Goal: Information Seeking & Learning: Find specific fact

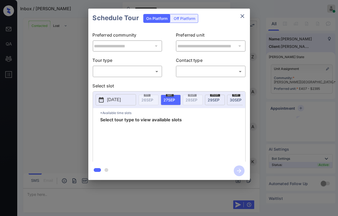
scroll to position [2107, 0]
click at [121, 98] on p "2025-09-27" at bounding box center [114, 100] width 14 height 6
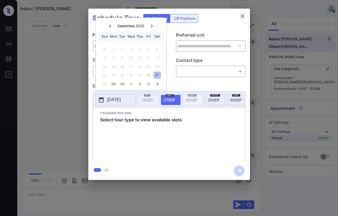
click at [150, 26] on div at bounding box center [151, 26] width 7 height 7
click at [152, 25] on icon at bounding box center [151, 26] width 3 height 3
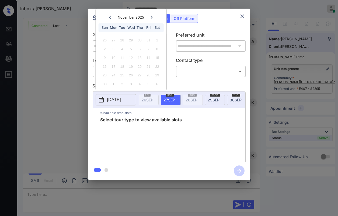
click at [109, 18] on icon at bounding box center [110, 17] width 3 height 3
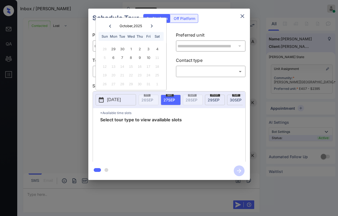
click at [67, 53] on div "**********" at bounding box center [169, 94] width 338 height 189
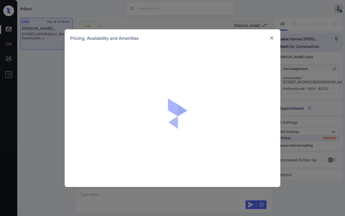
scroll to position [5960, 0]
click at [269, 35] on img at bounding box center [271, 37] width 5 height 5
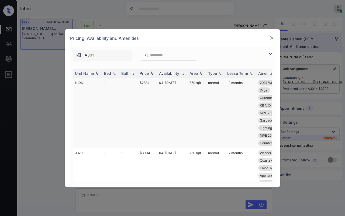
scroll to position [5960, 0]
click at [273, 37] on img at bounding box center [271, 37] width 5 height 5
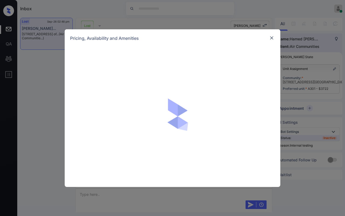
scroll to position [5960, 0]
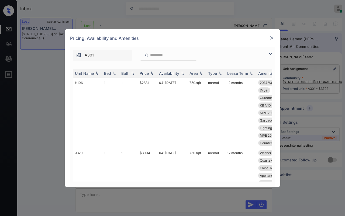
click at [182, 58] on div at bounding box center [168, 55] width 56 height 11
click at [173, 56] on input "search" at bounding box center [171, 55] width 44 height 5
type input "****"
click at [273, 37] on img at bounding box center [271, 37] width 5 height 5
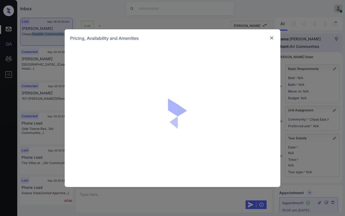
scroll to position [60, 0]
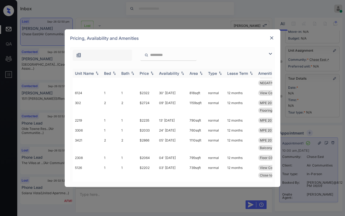
click at [105, 74] on div "Bed" at bounding box center [107, 73] width 7 height 5
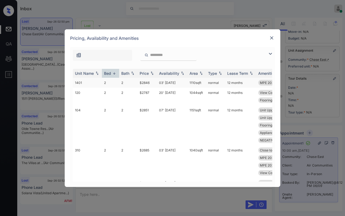
scroll to position [389, 0]
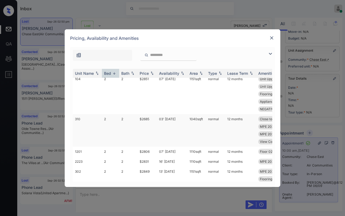
click at [140, 117] on td "$2685" at bounding box center [146, 130] width 19 height 33
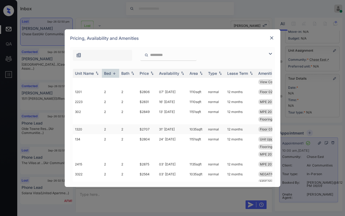
scroll to position [508, 0]
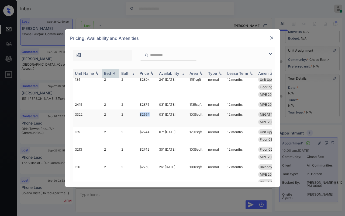
drag, startPoint x: 136, startPoint y: 115, endPoint x: 152, endPoint y: 115, distance: 15.9
click at [152, 115] on tr "3322 2 2 $2564 03' [DATE] sqft normal 12 months NEGATIVE Access... NEGATIVE Loc…" at bounding box center [213, 119] width 281 height 18
copy tr "$2564"
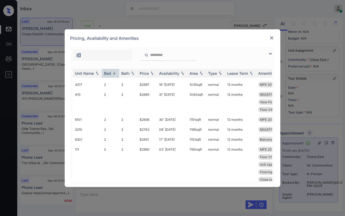
scroll to position [0, 0]
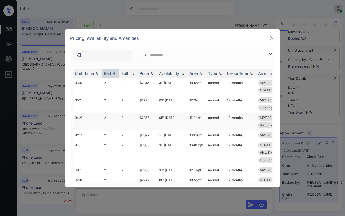
click at [171, 117] on td "05' [DATE]" at bounding box center [172, 122] width 30 height 18
click at [272, 37] on img at bounding box center [271, 37] width 5 height 5
